Goal: Task Accomplishment & Management: Use online tool/utility

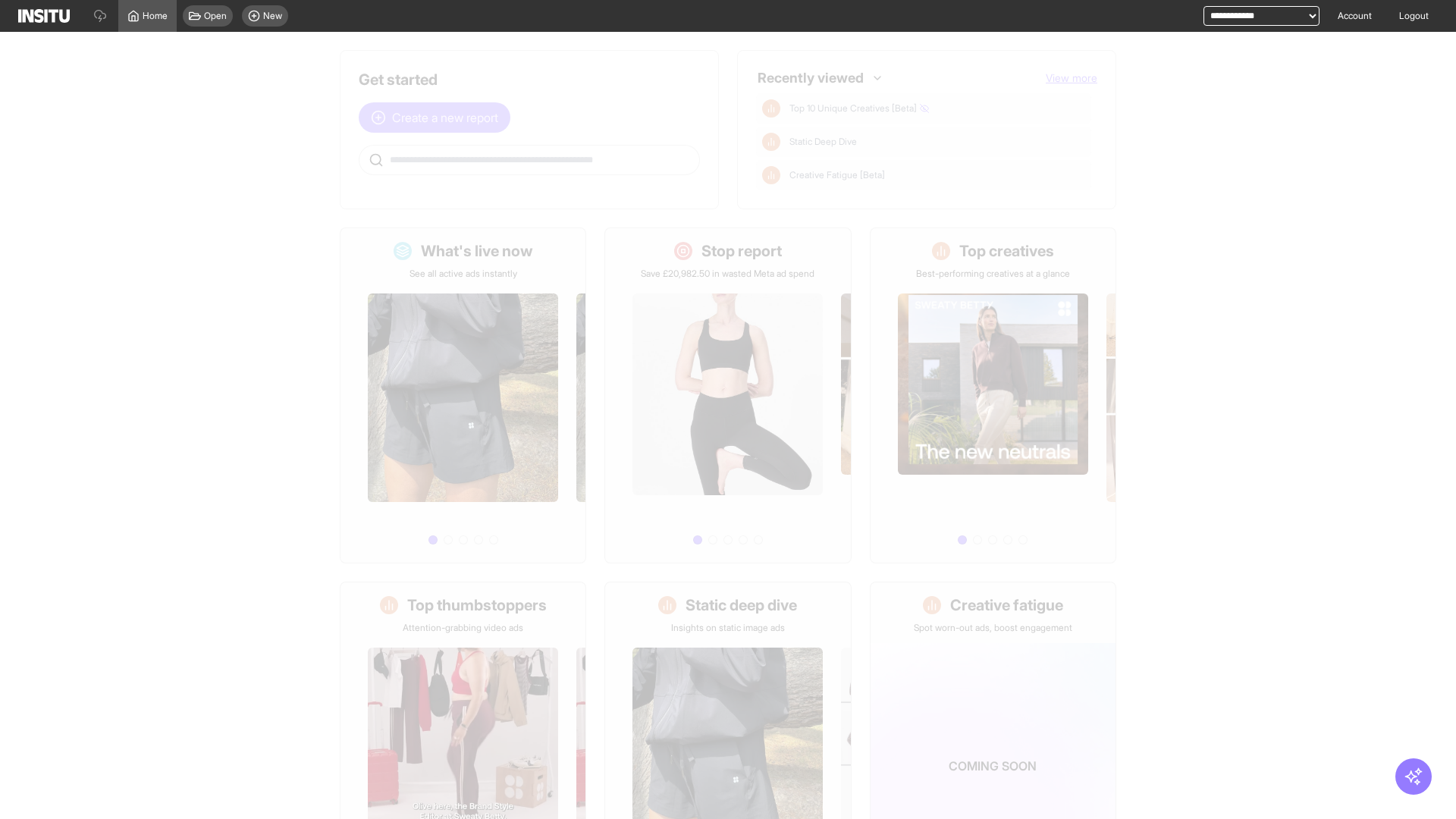
click at [439, 118] on span "Create a new report" at bounding box center [445, 118] width 106 height 18
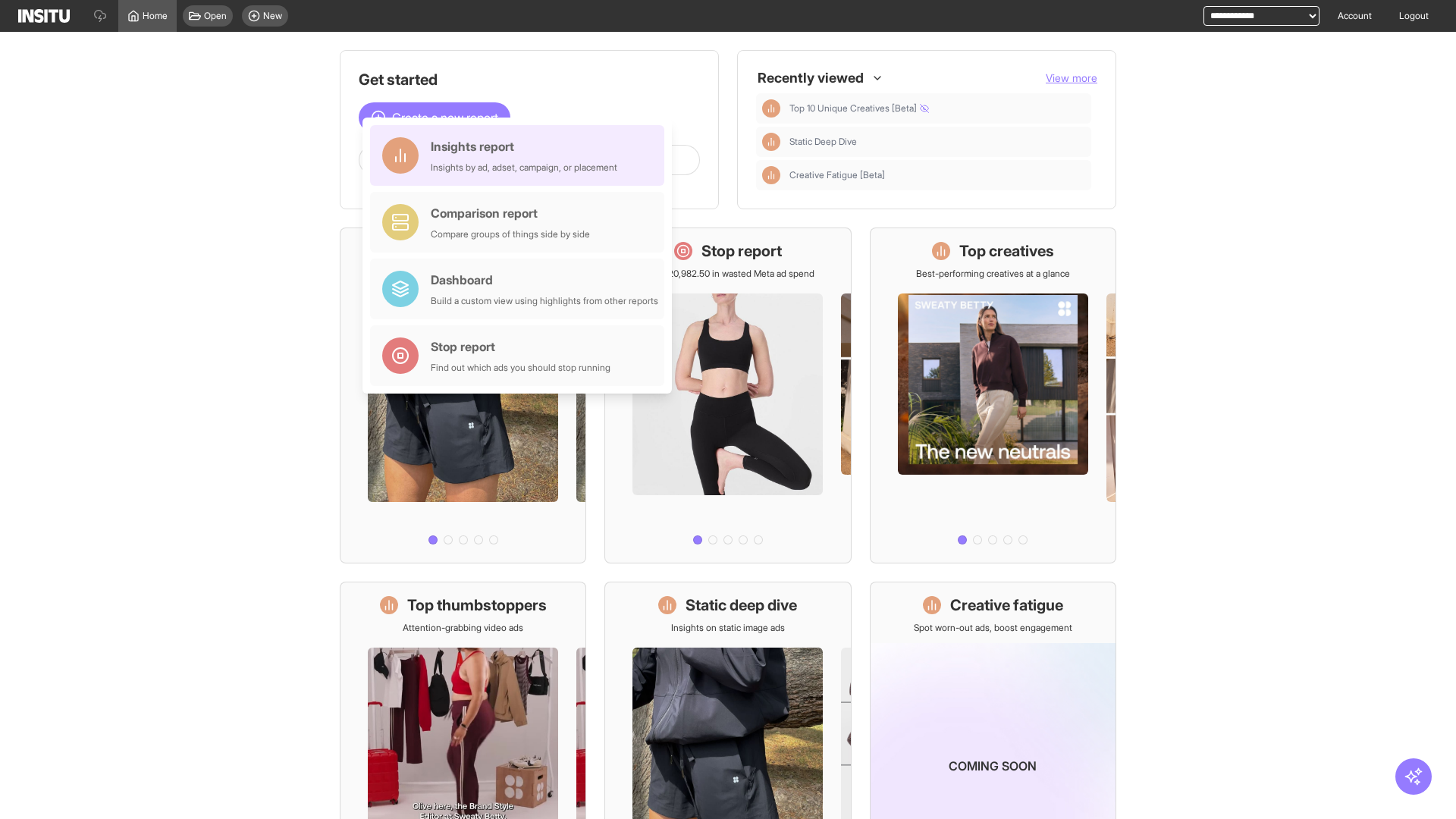
click at [521, 155] on div "Insights report Insights by ad, adset, campaign, or placement" at bounding box center [524, 155] width 187 height 37
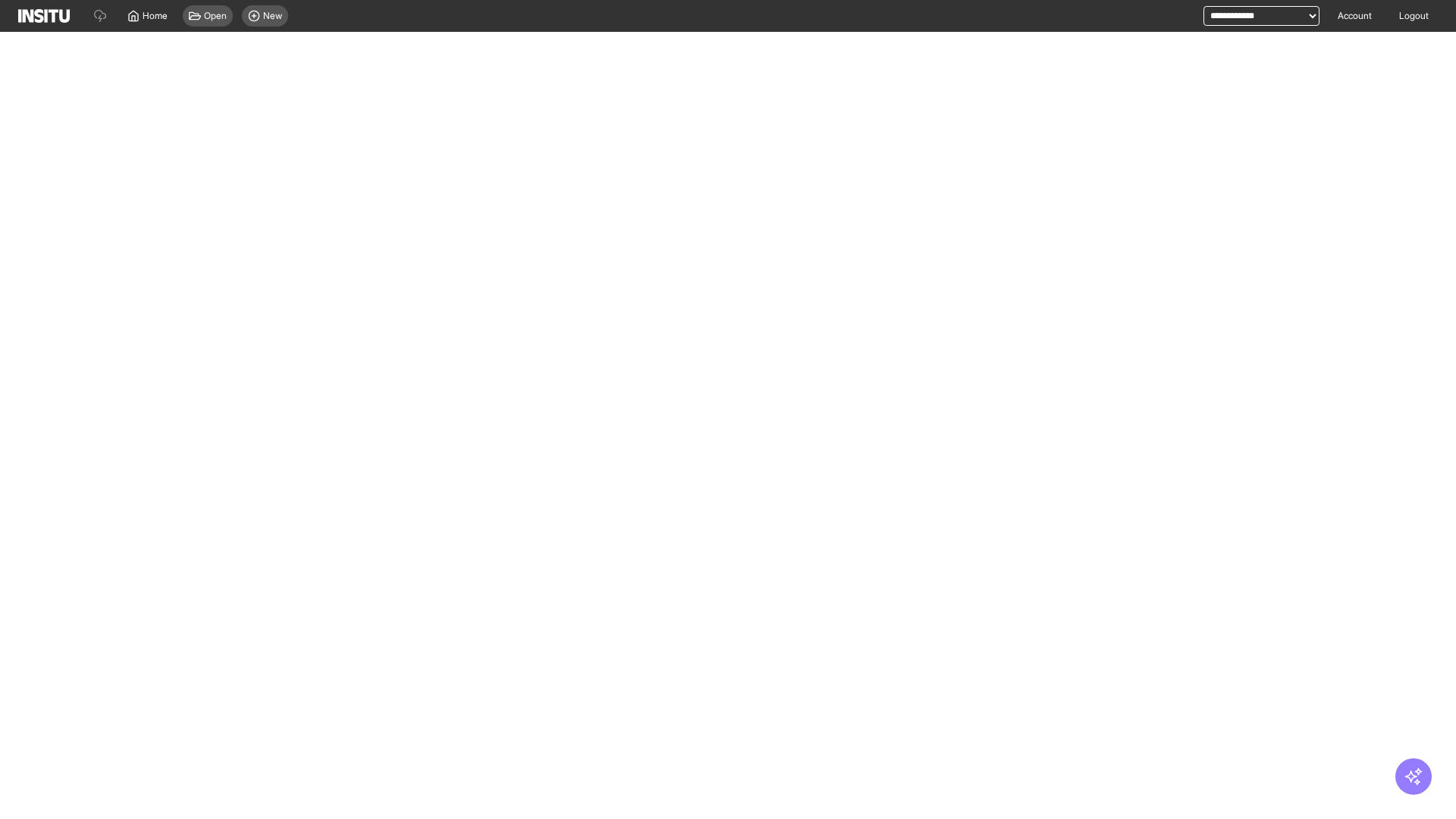
select select "**"
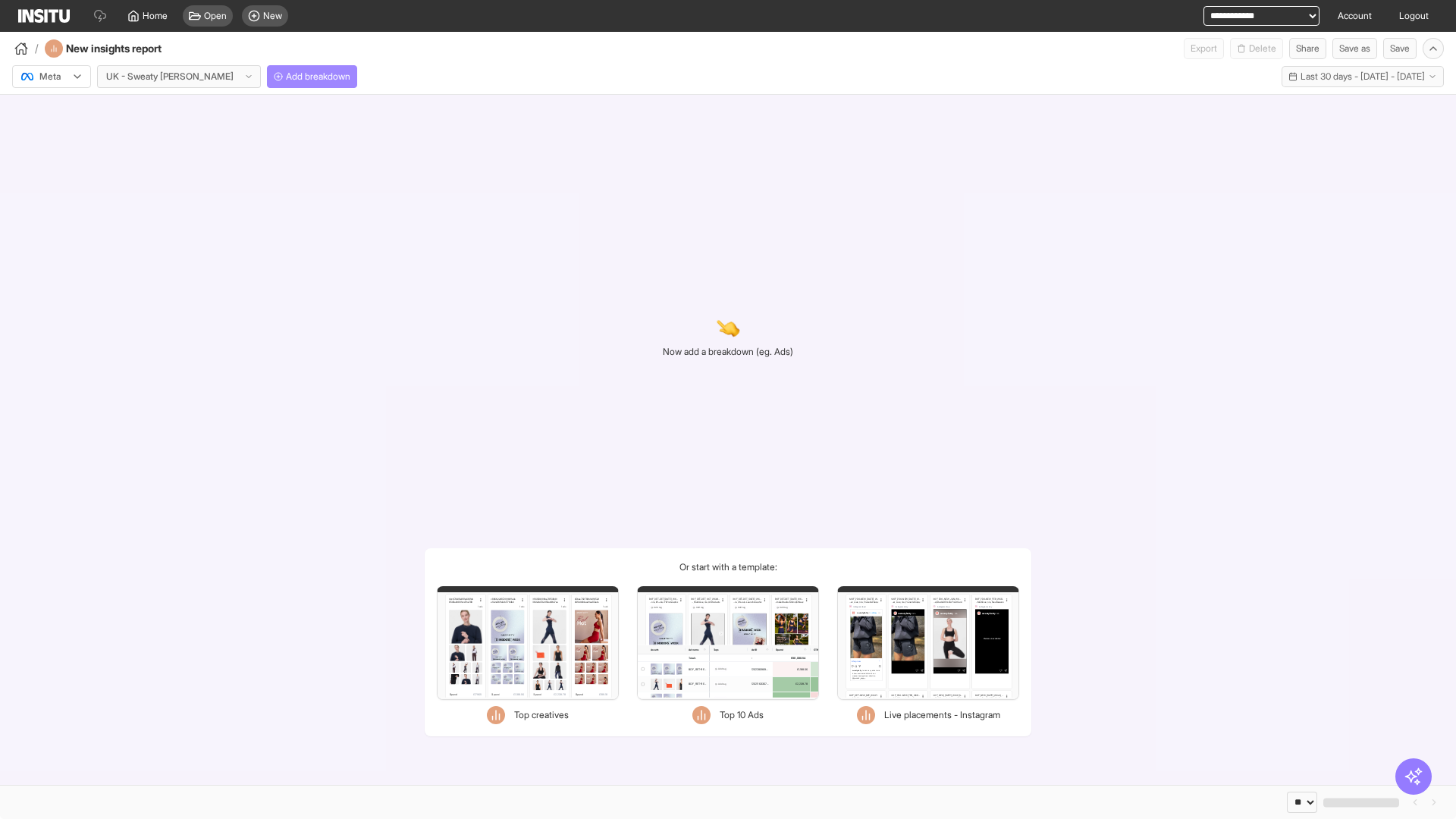
click at [286, 76] on span "Add breakdown" at bounding box center [318, 77] width 65 height 13
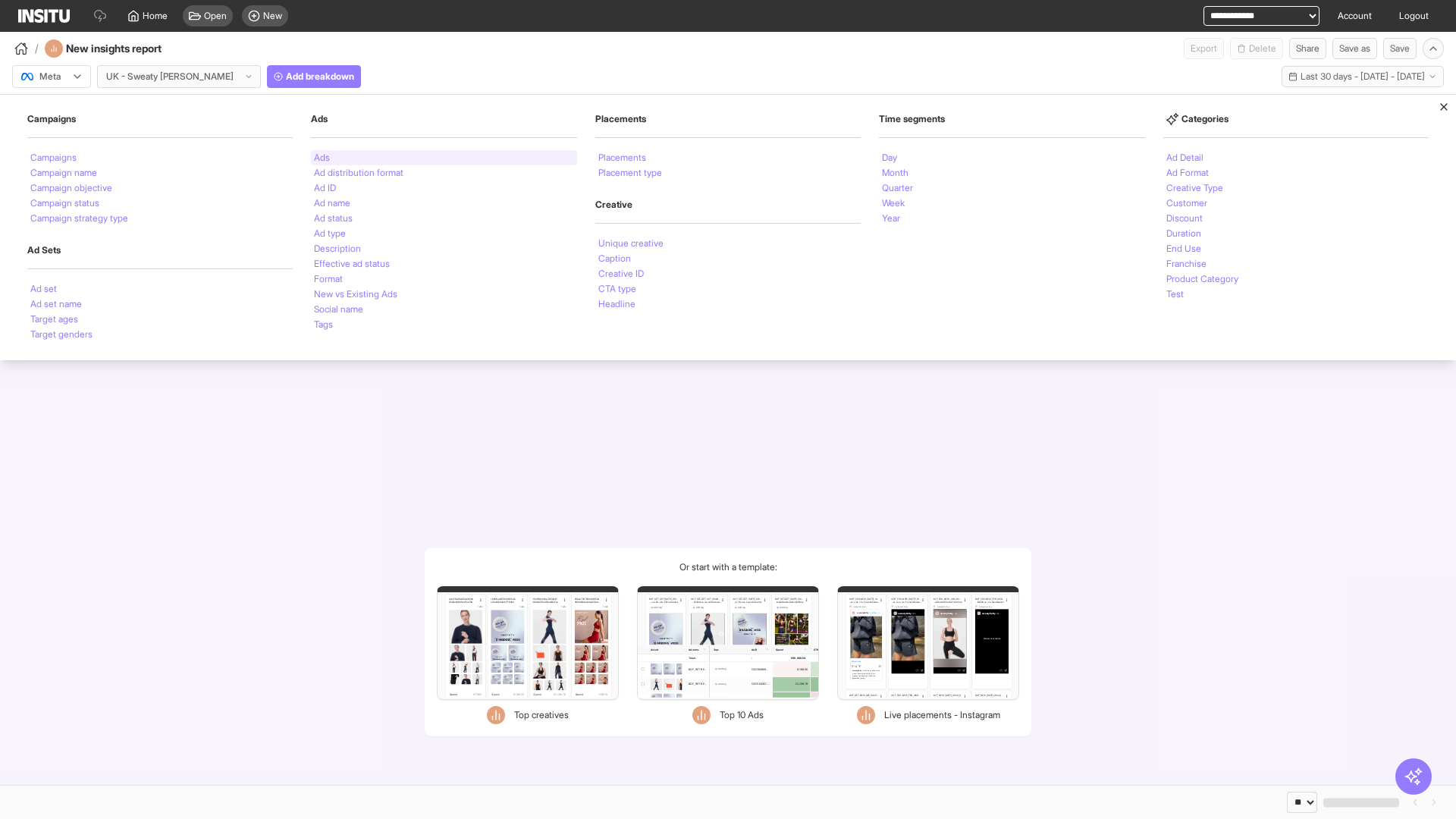
click at [321, 158] on li "Ads" at bounding box center [322, 158] width 16 height 9
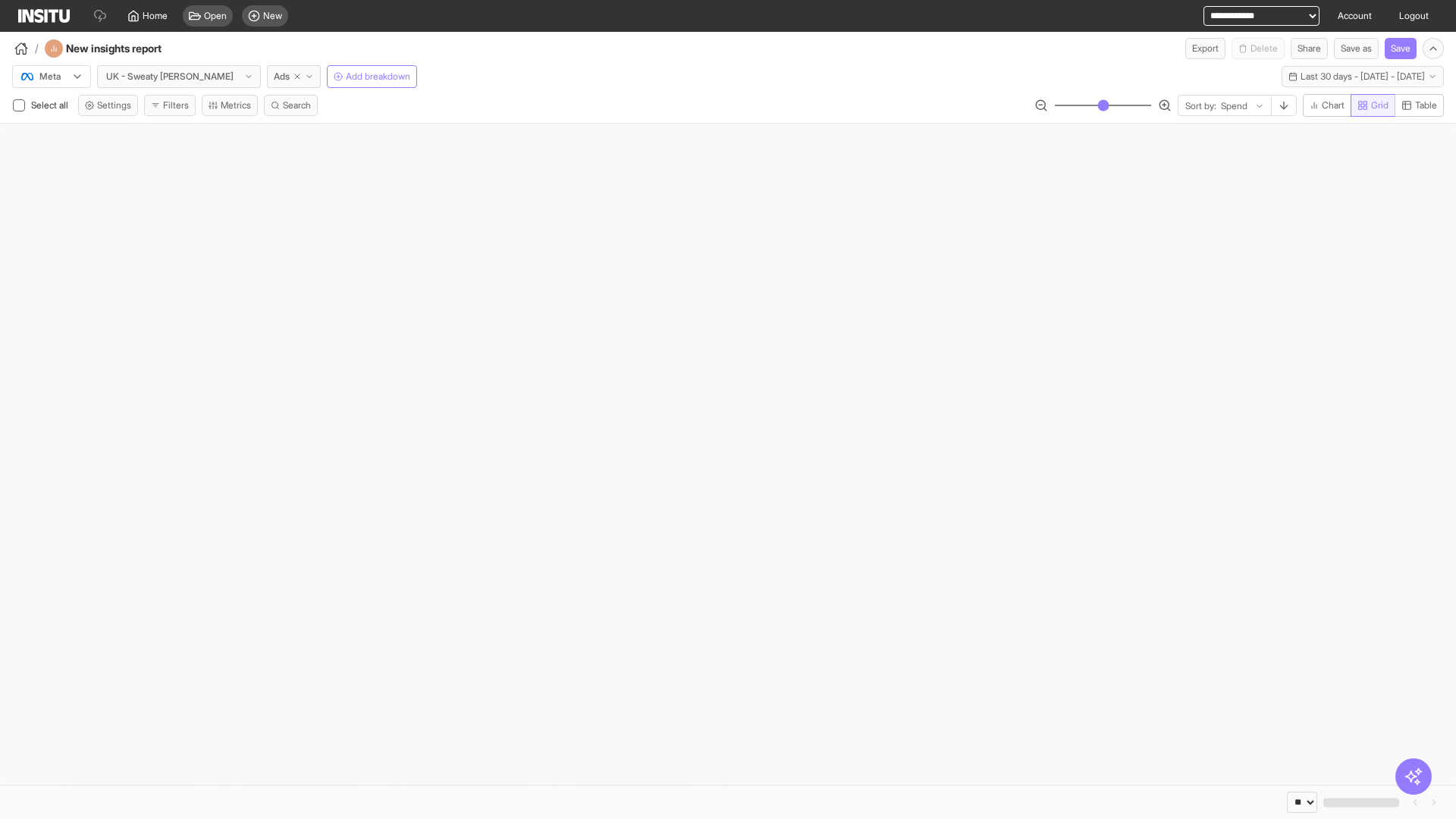
click at [1371, 105] on span "Grid" at bounding box center [1379, 106] width 17 height 13
